Goal: Information Seeking & Learning: Understand process/instructions

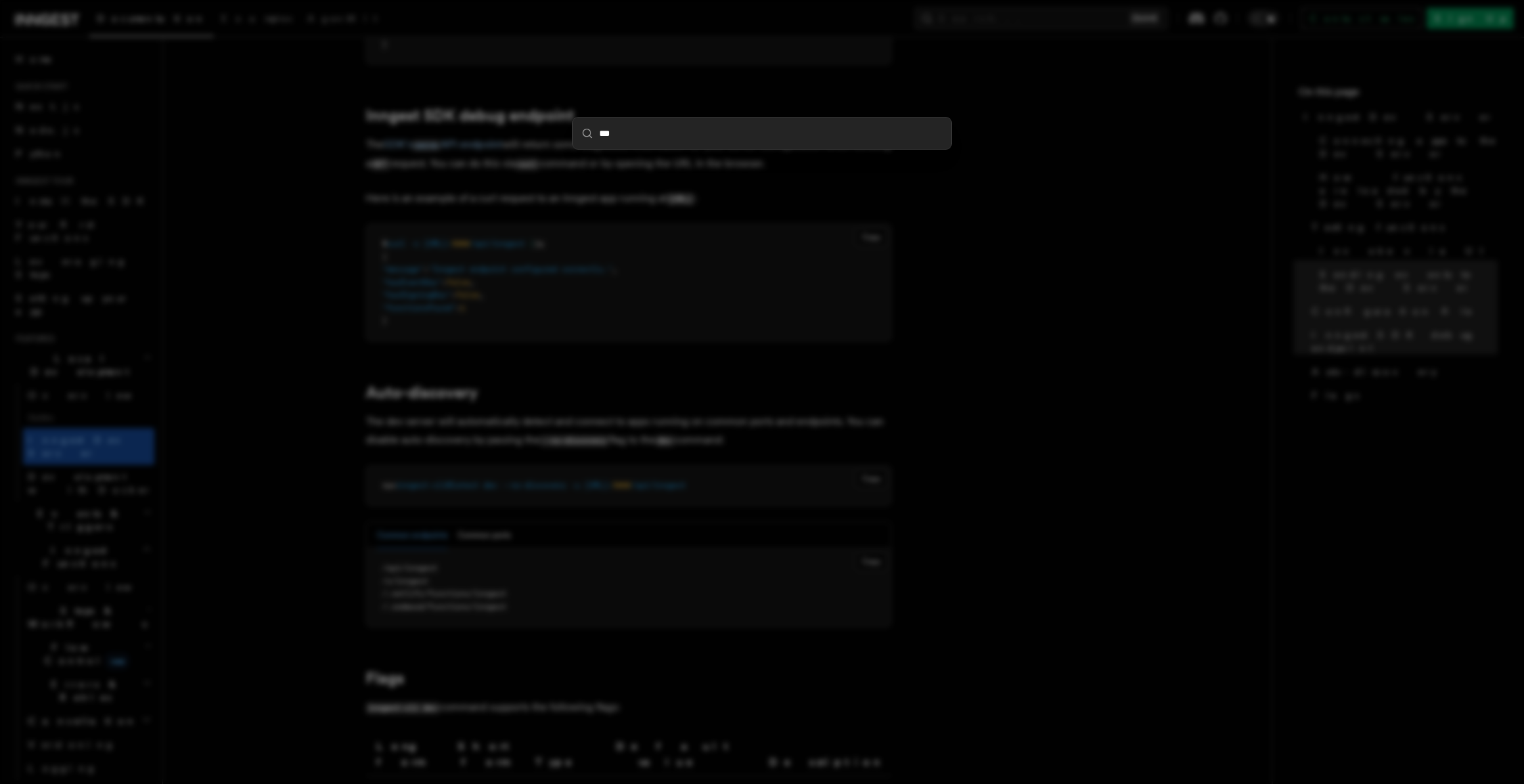
type input "****"
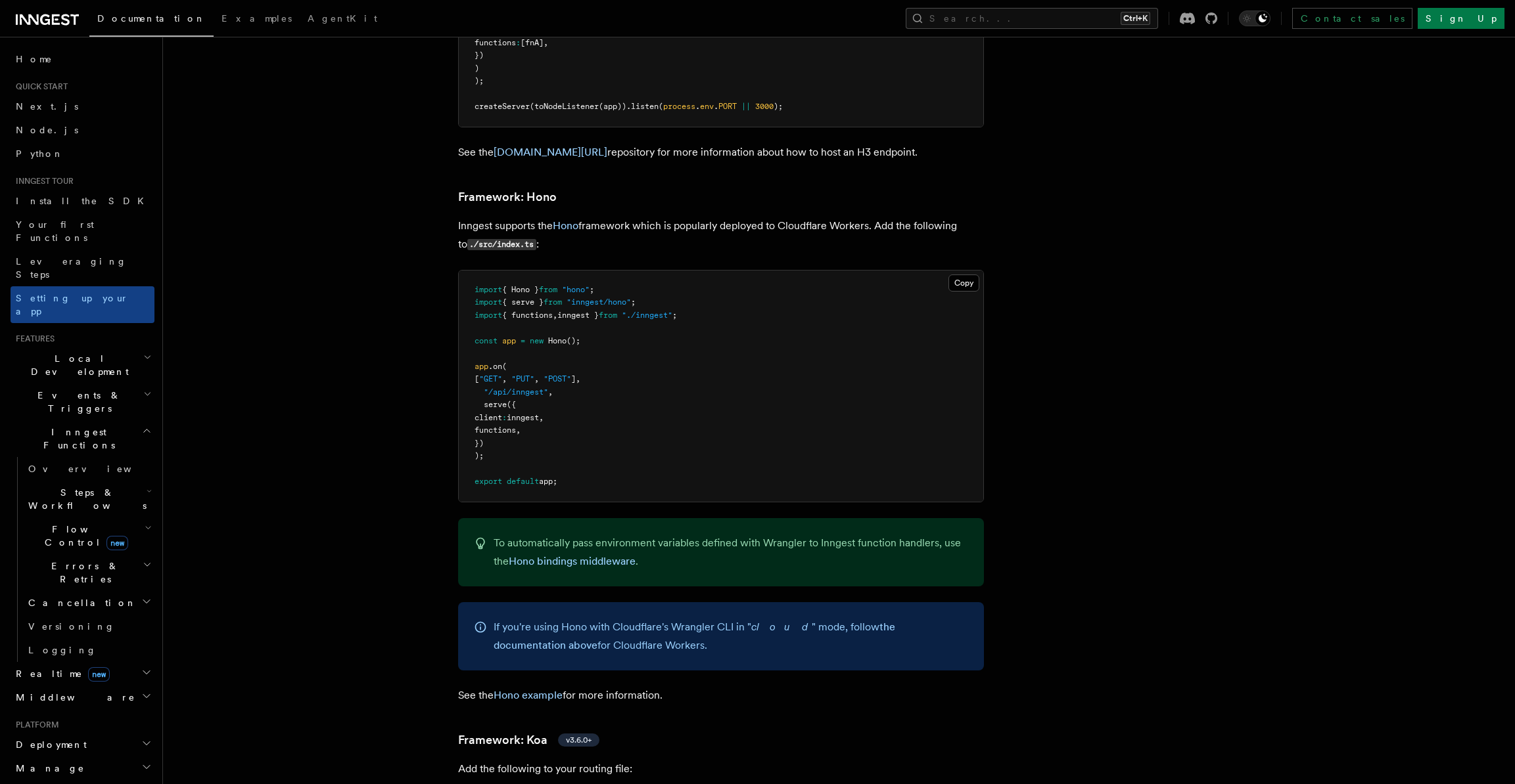
scroll to position [6890, 0]
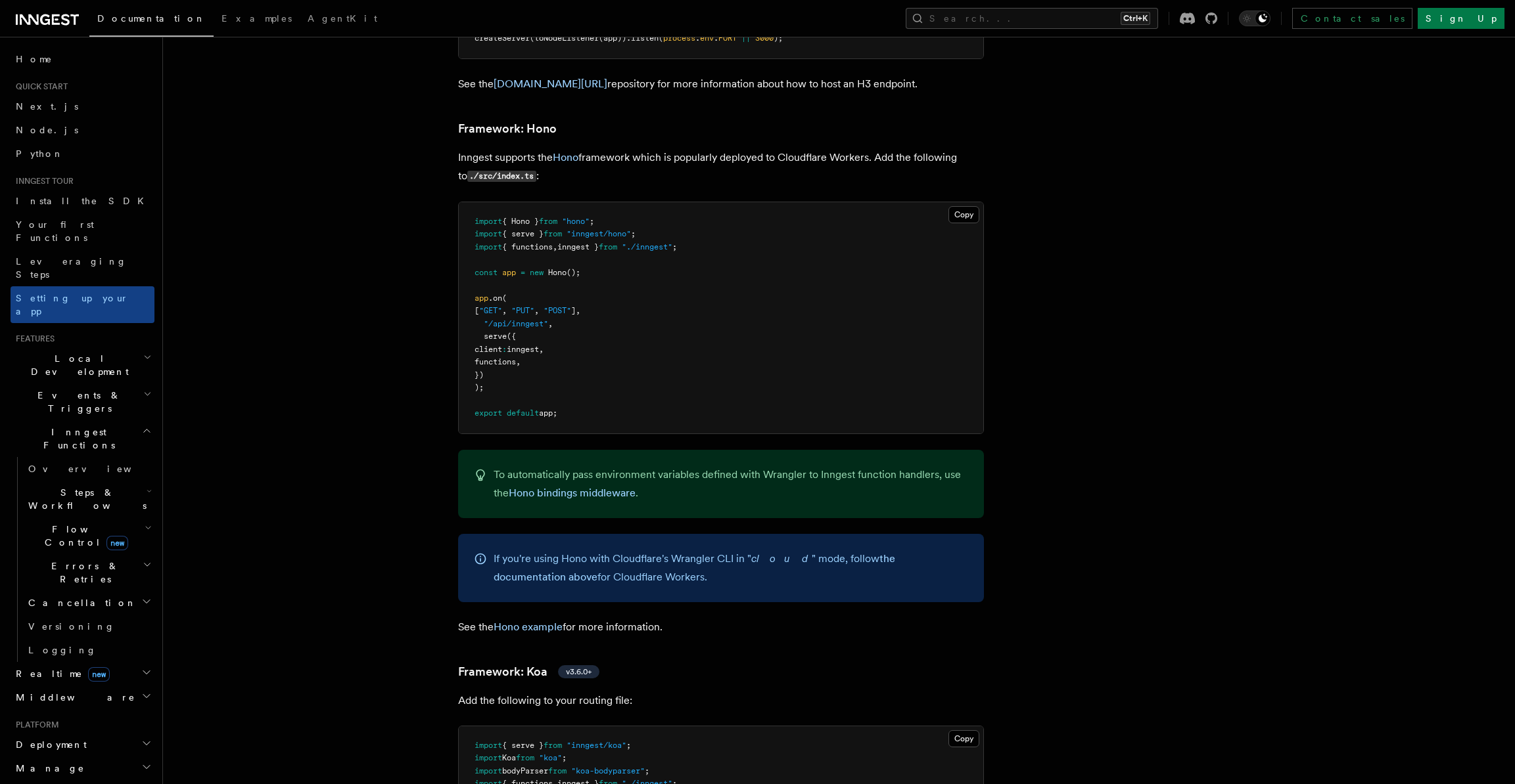
click at [483, 383] on span ");" at bounding box center [479, 387] width 9 height 9
drag, startPoint x: 570, startPoint y: 357, endPoint x: 455, endPoint y: 212, distance: 185.1
click at [613, 284] on pre "import { Hono } from "hono" ; import { serve } from "inngest/hono" ; import { f…" at bounding box center [721, 318] width 524 height 231
drag, startPoint x: 588, startPoint y: 362, endPoint x: 403, endPoint y: 215, distance: 236.3
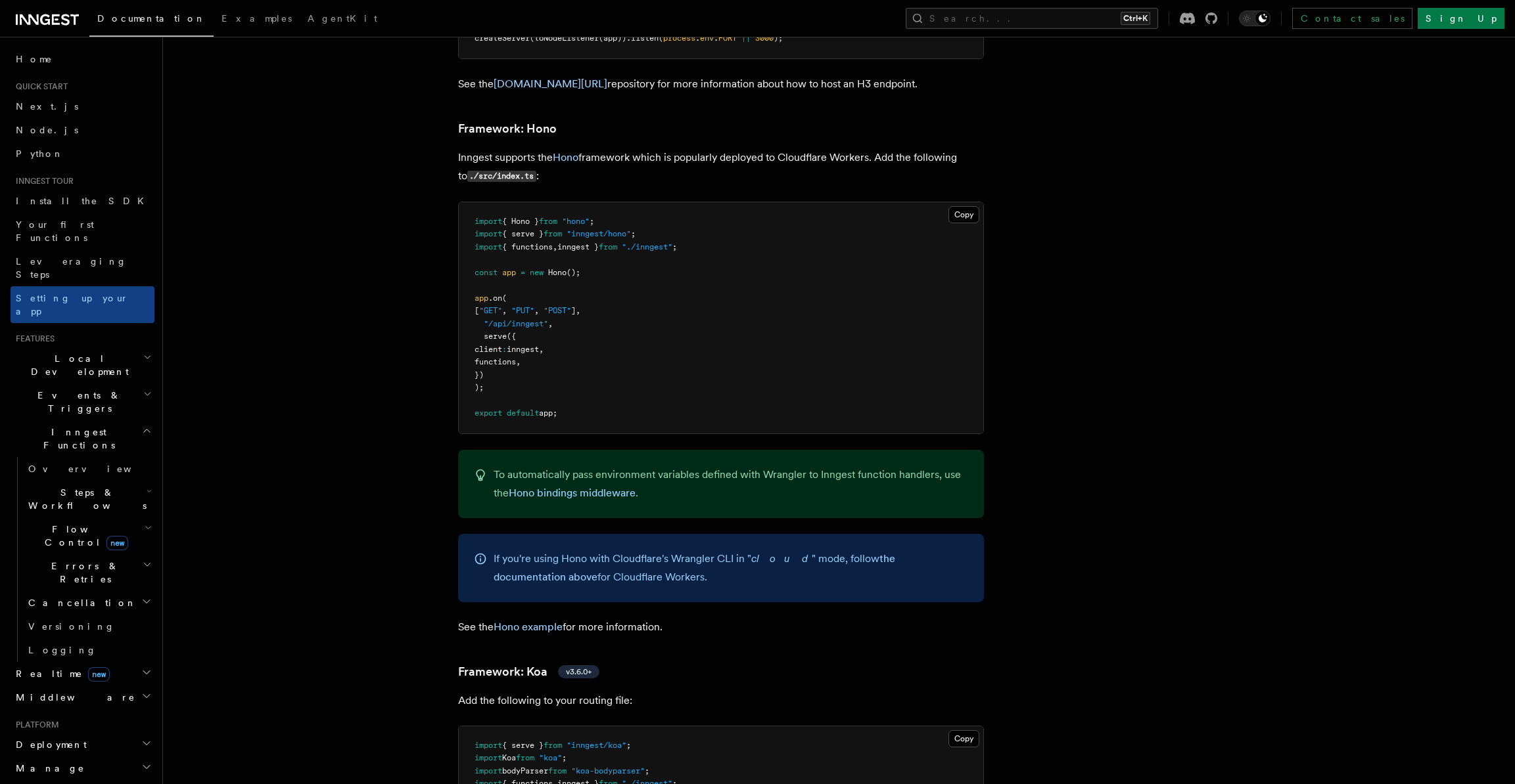
copy code "const app = new Hono (); app .on ( [ "GET" , "PUT" , "POST" ] , "/api/inngest" …"
